Goal: Task Accomplishment & Management: Manage account settings

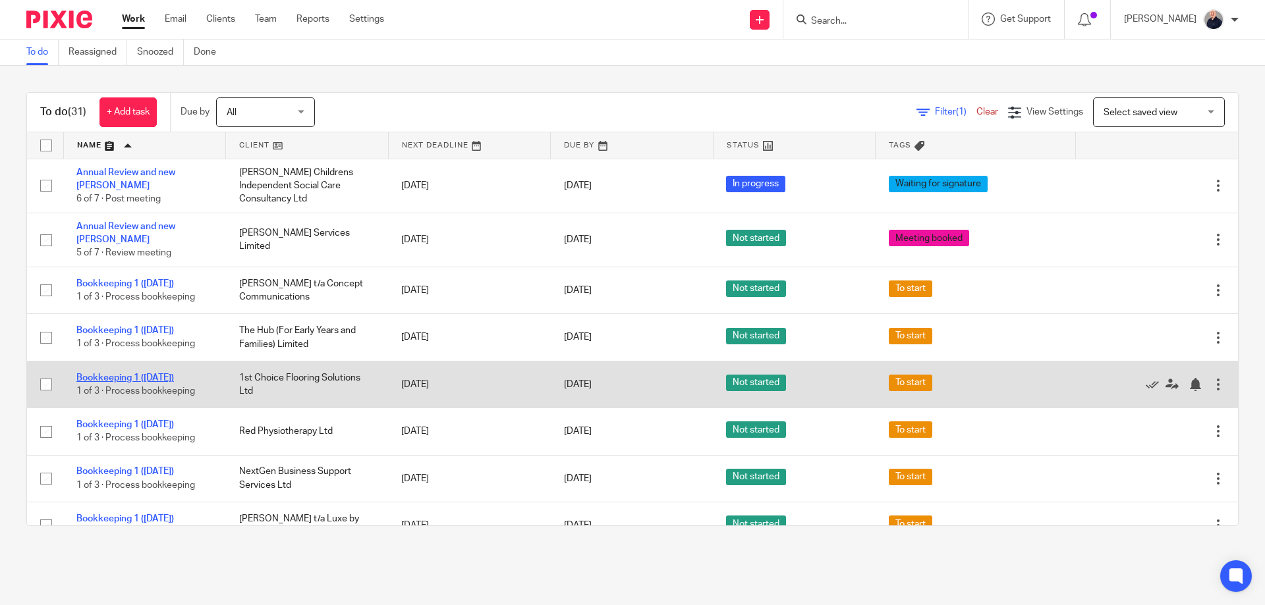
click at [141, 373] on link "Bookkeeping 1 ([DATE])" at bounding box center [124, 377] width 97 height 9
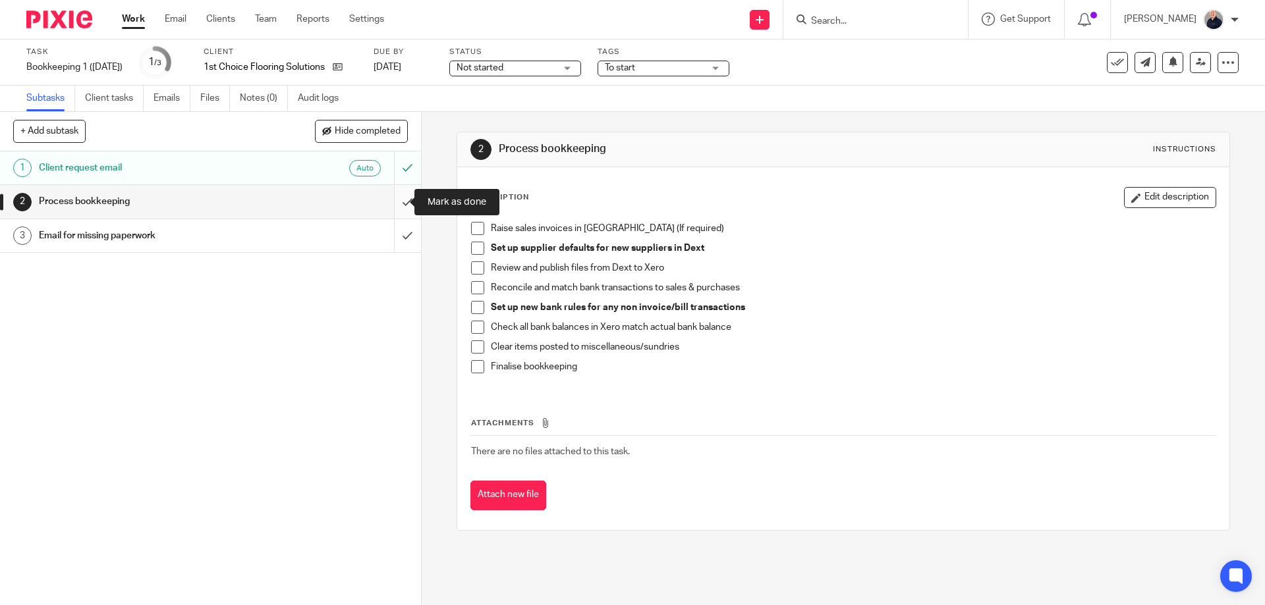
click at [393, 206] on input "submit" at bounding box center [210, 201] width 421 height 33
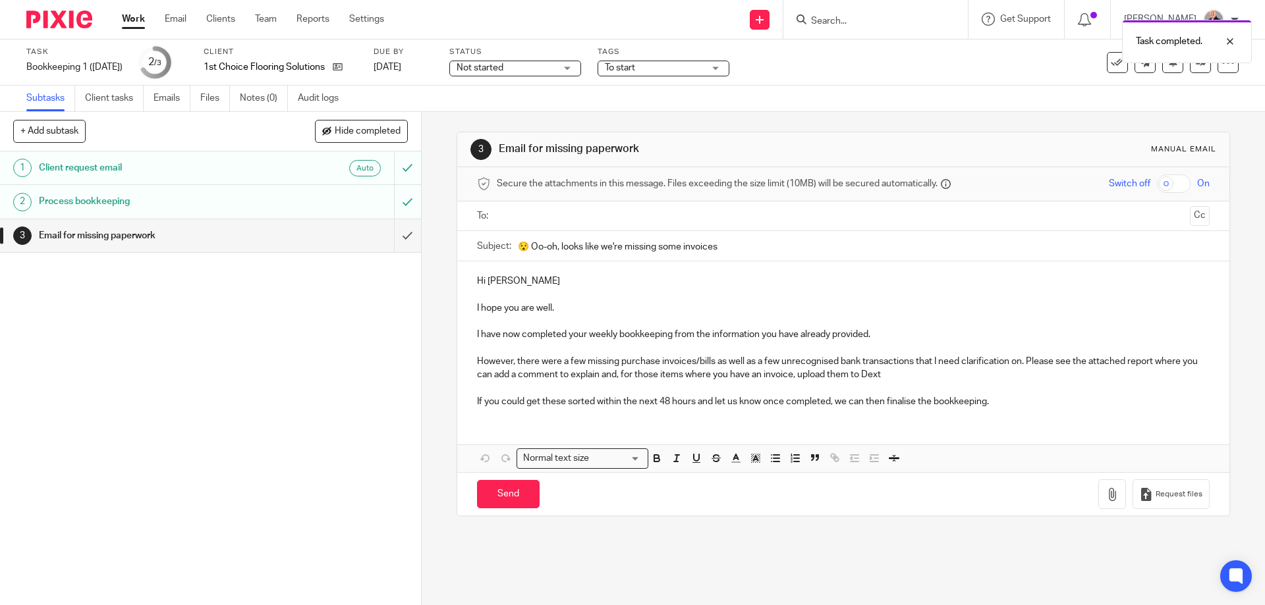
click at [539, 72] on span "Not started" at bounding box center [505, 68] width 99 height 14
drag, startPoint x: 503, startPoint y: 116, endPoint x: 511, endPoint y: 115, distance: 7.9
click at [508, 117] on span "In progress" at bounding box center [488, 115] width 46 height 9
click at [634, 69] on span "To start" at bounding box center [620, 67] width 30 height 9
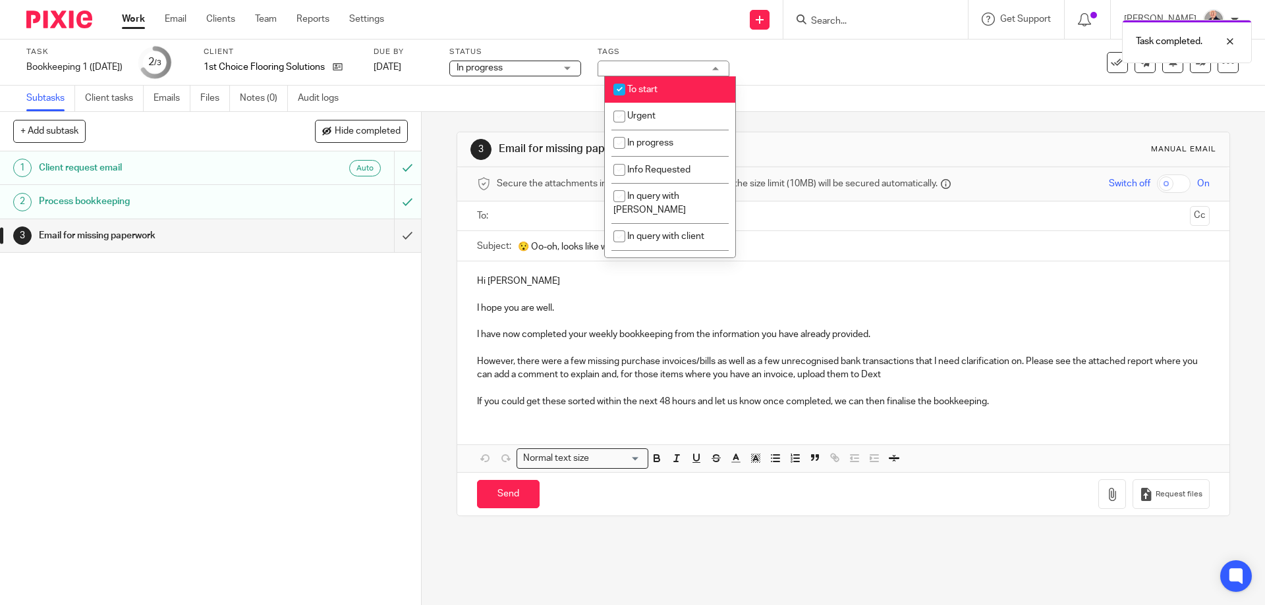
click at [634, 88] on span "To start" at bounding box center [642, 89] width 30 height 9
checkbox input "false"
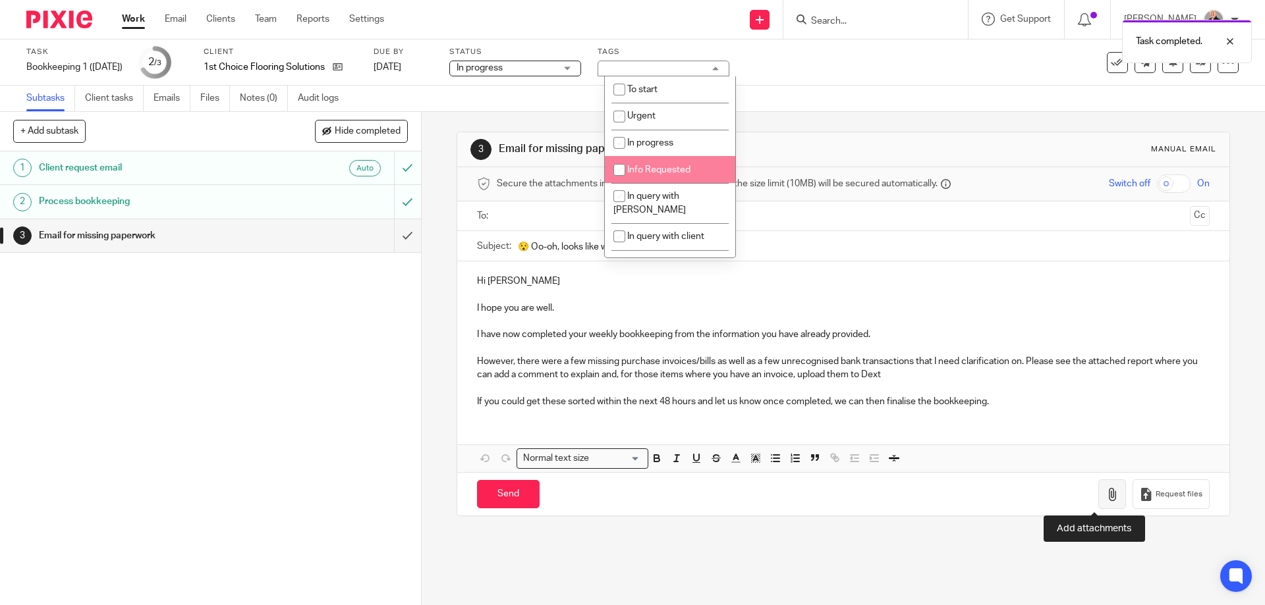
click at [1105, 494] on icon "button" at bounding box center [1111, 494] width 13 height 13
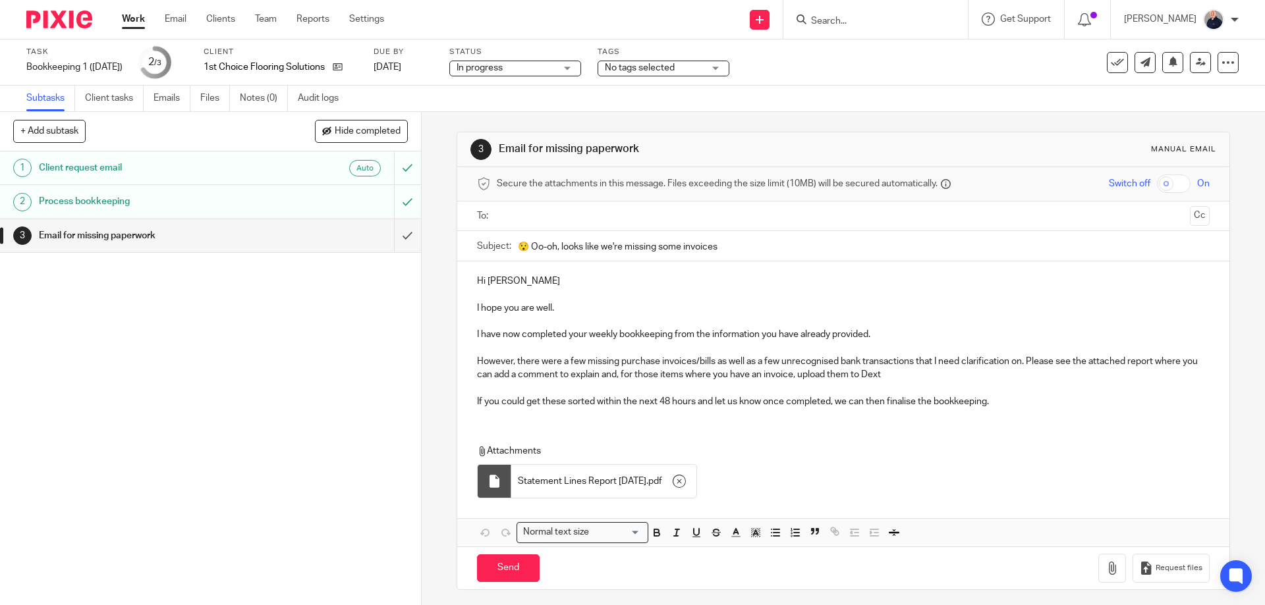
click at [551, 220] on input "text" at bounding box center [842, 216] width 682 height 15
click at [492, 567] on input "Send" at bounding box center [508, 571] width 63 height 28
type input "Sent"
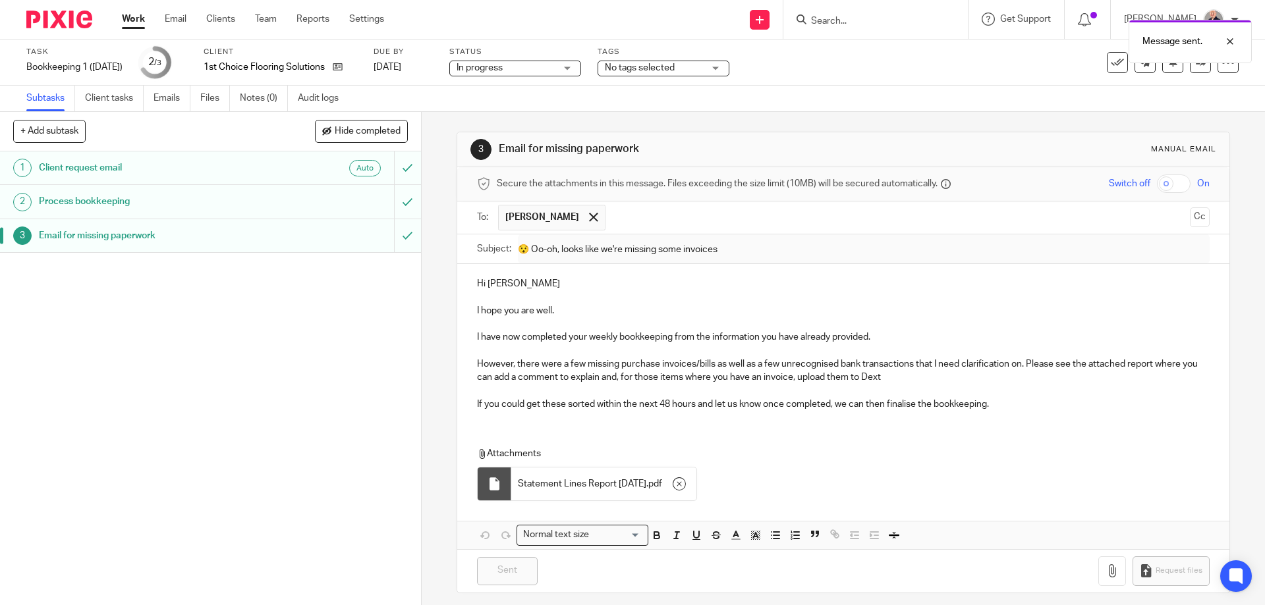
click at [136, 21] on link "Work" at bounding box center [133, 19] width 23 height 13
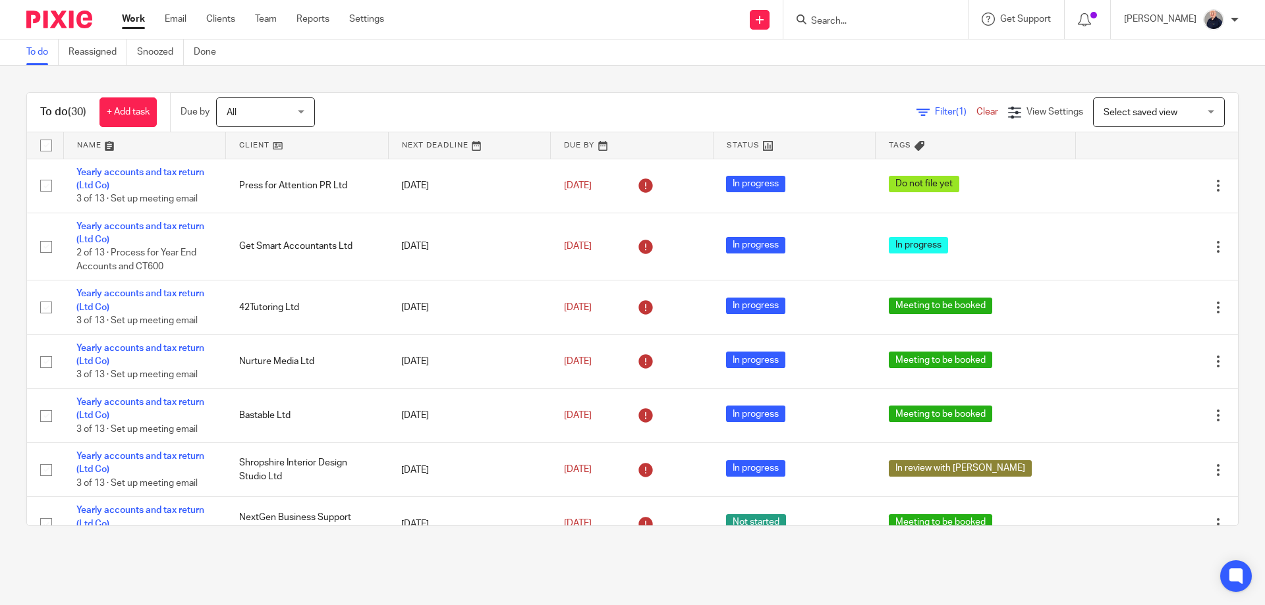
click at [91, 146] on link at bounding box center [145, 145] width 162 height 26
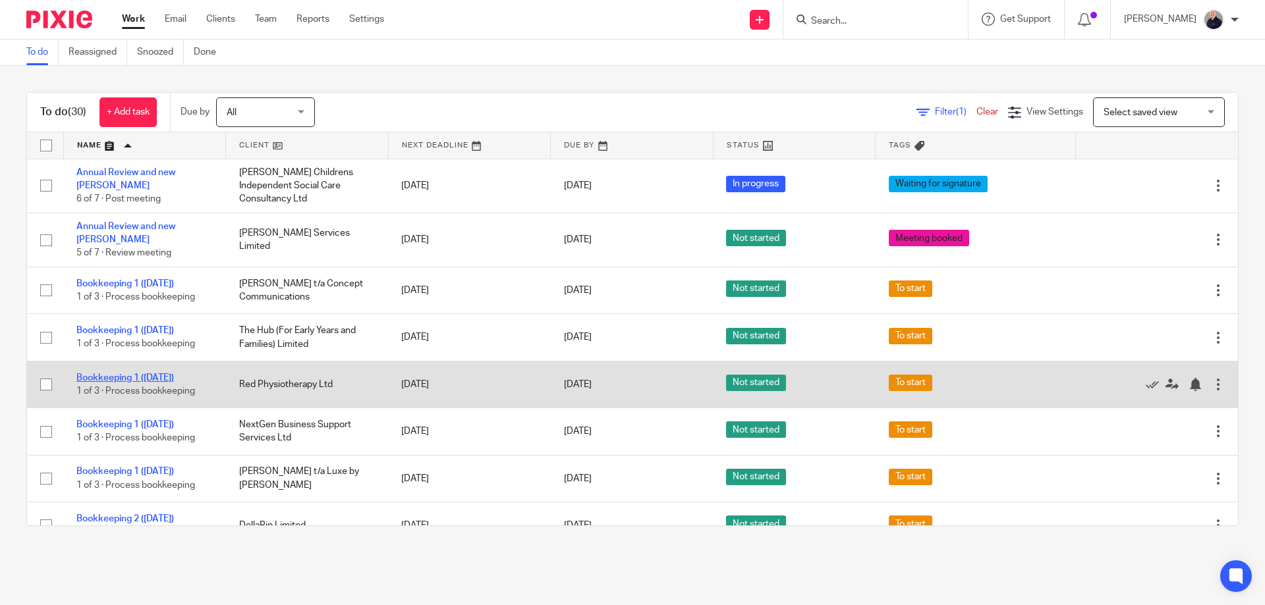
click at [142, 373] on link "Bookkeeping 1 ([DATE])" at bounding box center [124, 377] width 97 height 9
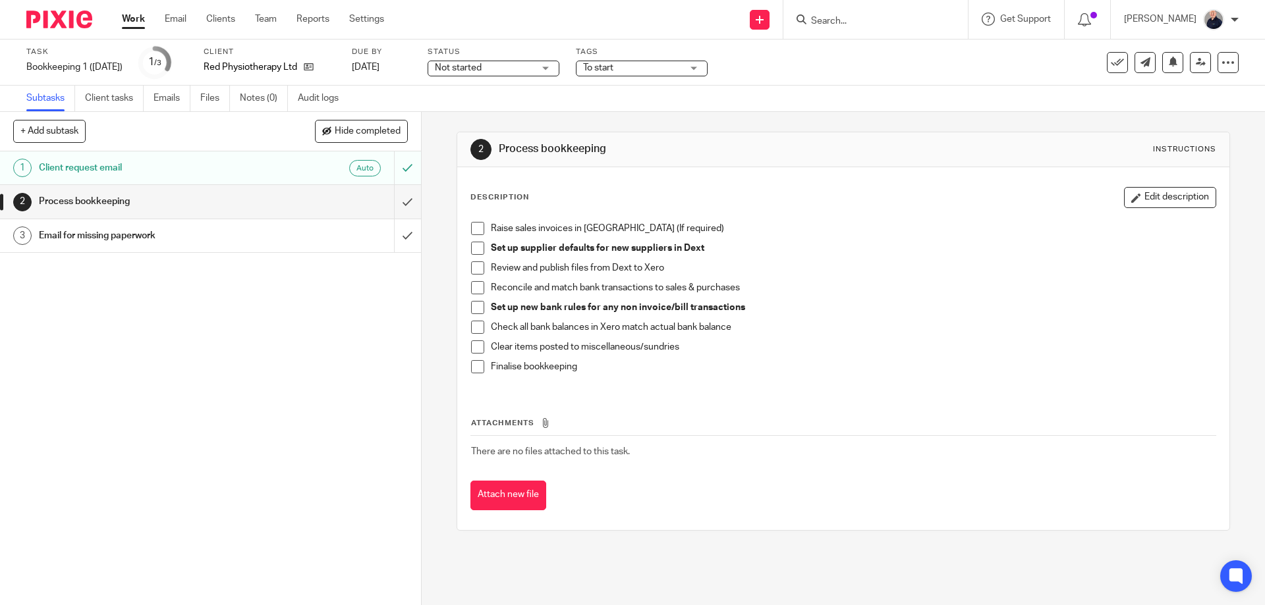
click at [300, 347] on div "1 Client request email Auto 2 Process bookkeeping 3 Email for missing paperwork" at bounding box center [210, 379] width 421 height 454
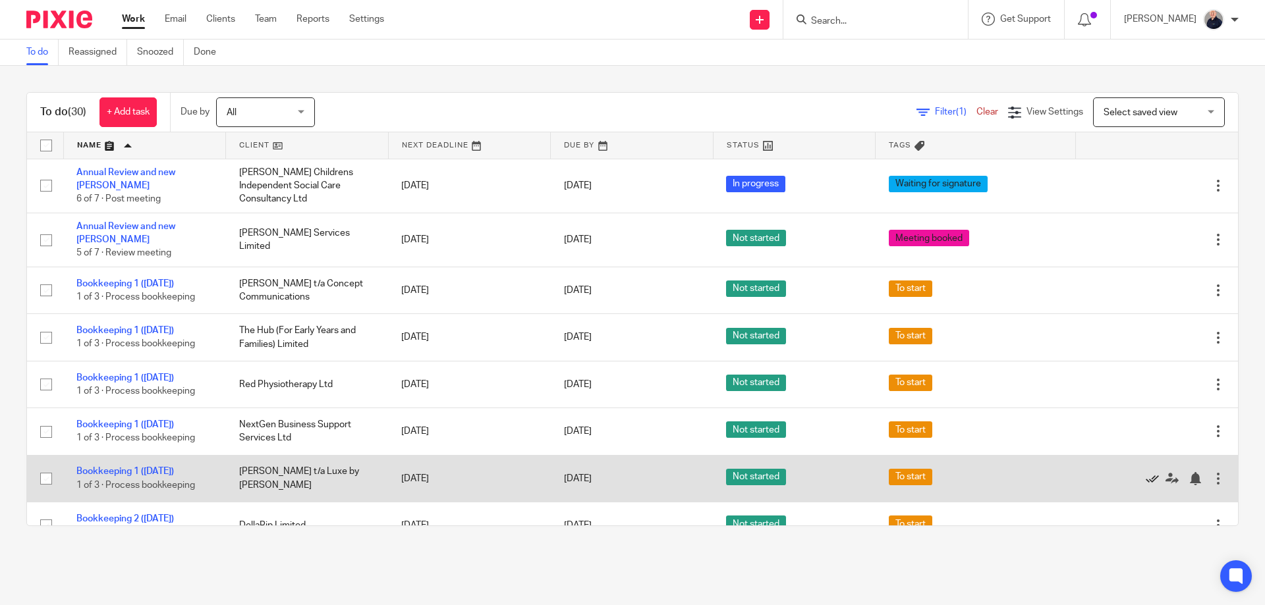
click at [1145, 472] on icon at bounding box center [1151, 478] width 13 height 13
